Goal: Task Accomplishment & Management: Use online tool/utility

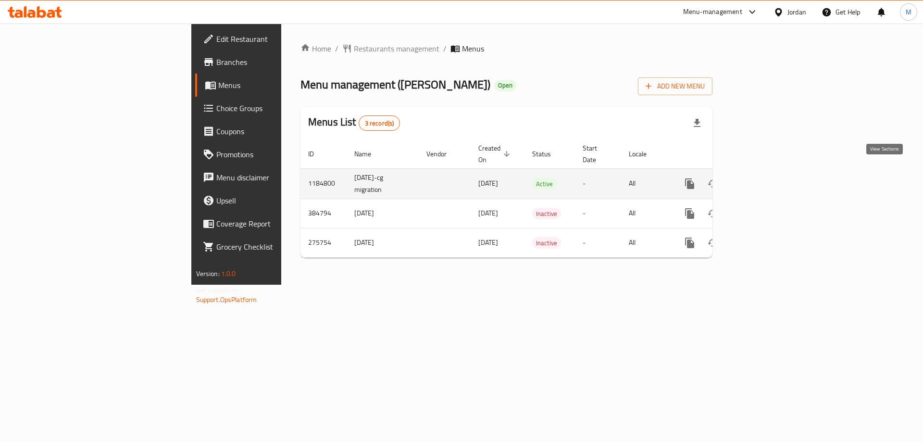
click at [765, 178] on icon "enhanced table" at bounding box center [759, 184] width 12 height 12
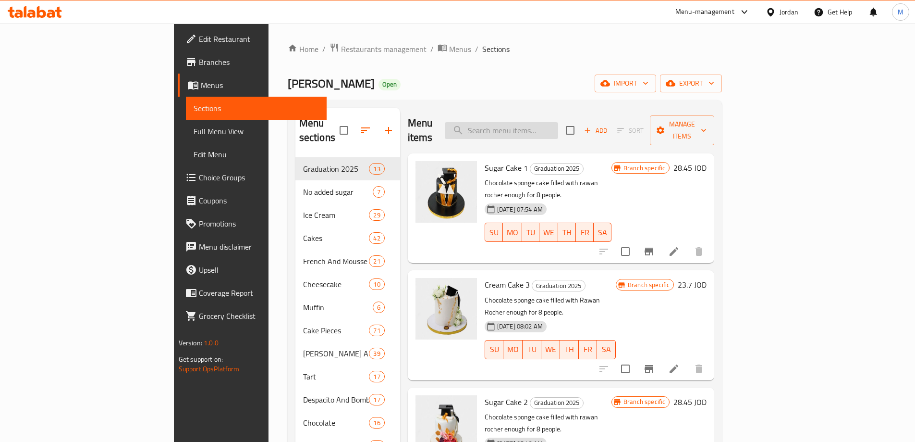
click at [551, 128] on input "search" at bounding box center [501, 130] width 113 height 17
paste input "Sugar Cake Cube 1"
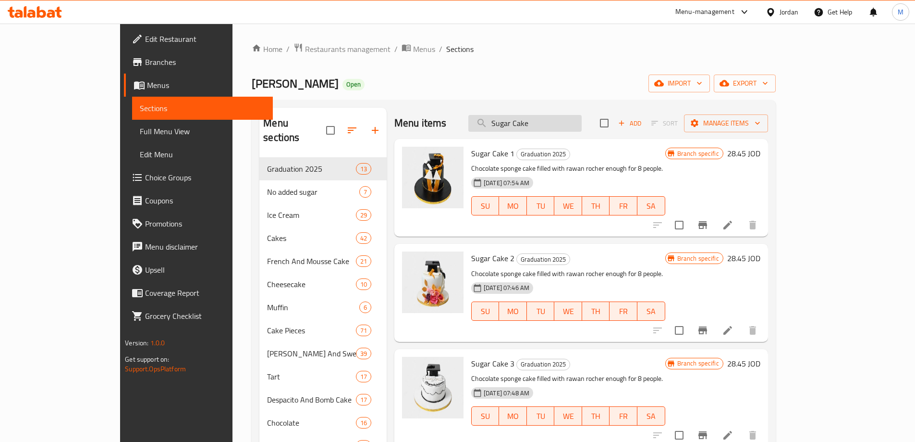
click at [576, 127] on input "Sugar Cake" at bounding box center [525, 123] width 113 height 17
paste input "قالب كيك سكر 1"
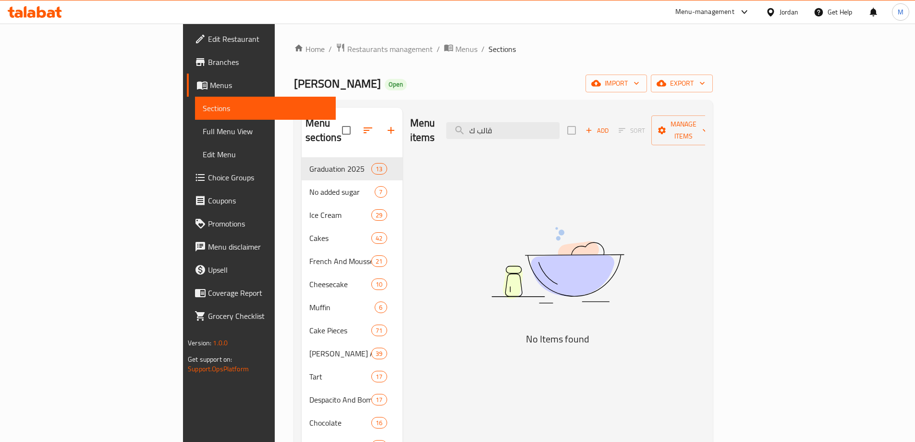
paste input "يك سكر 1"
click at [560, 122] on input "قالب كيك سكر 1" at bounding box center [502, 130] width 113 height 17
paste input "Sugar Cake Cube"
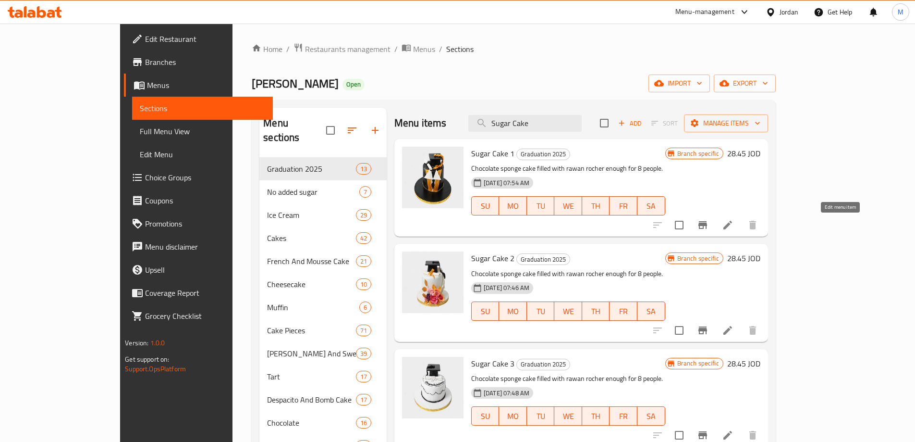
type input "Sugar Cake"
click at [732, 224] on icon at bounding box center [728, 225] width 9 height 9
